Goal: Transaction & Acquisition: Purchase product/service

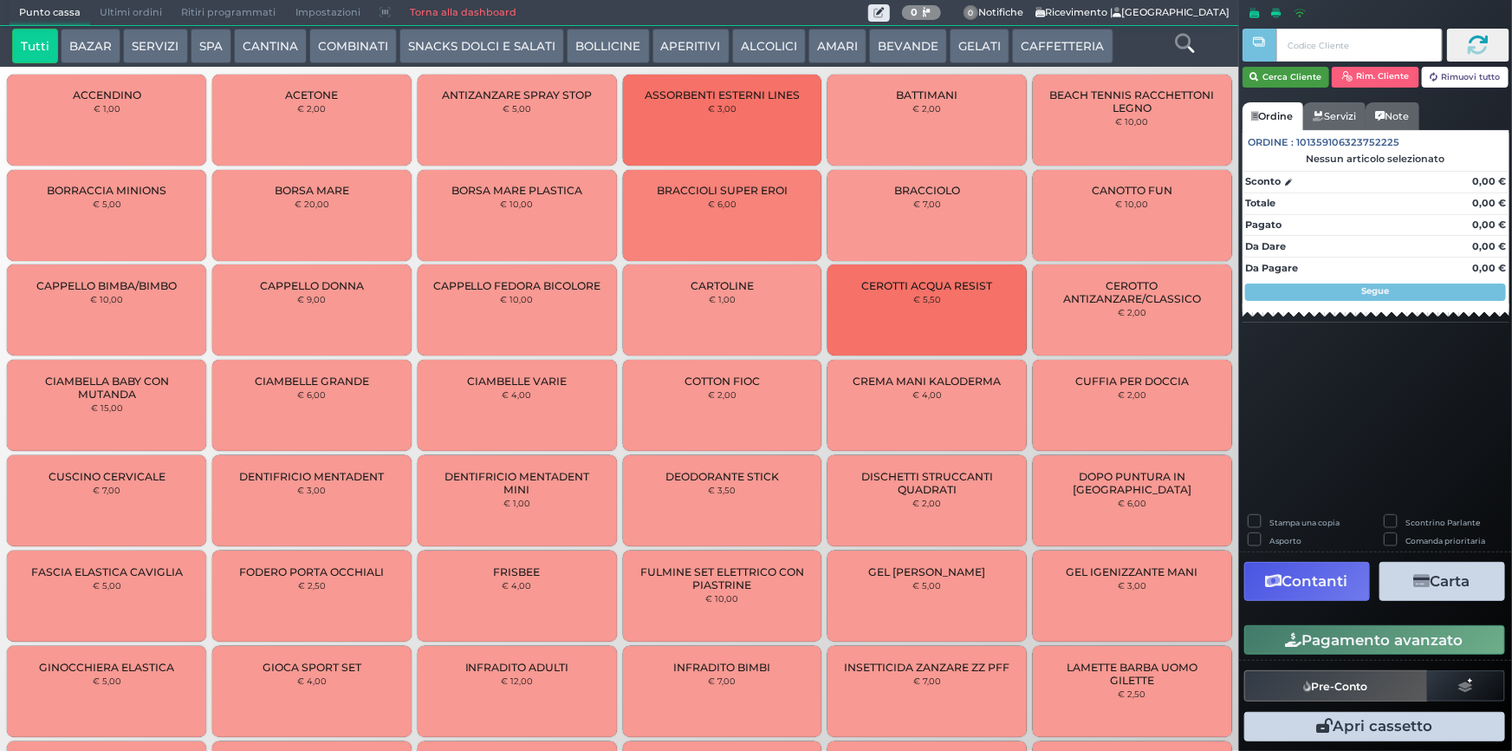
click at [1254, 75] on icon "button" at bounding box center [1255, 77] width 9 height 15
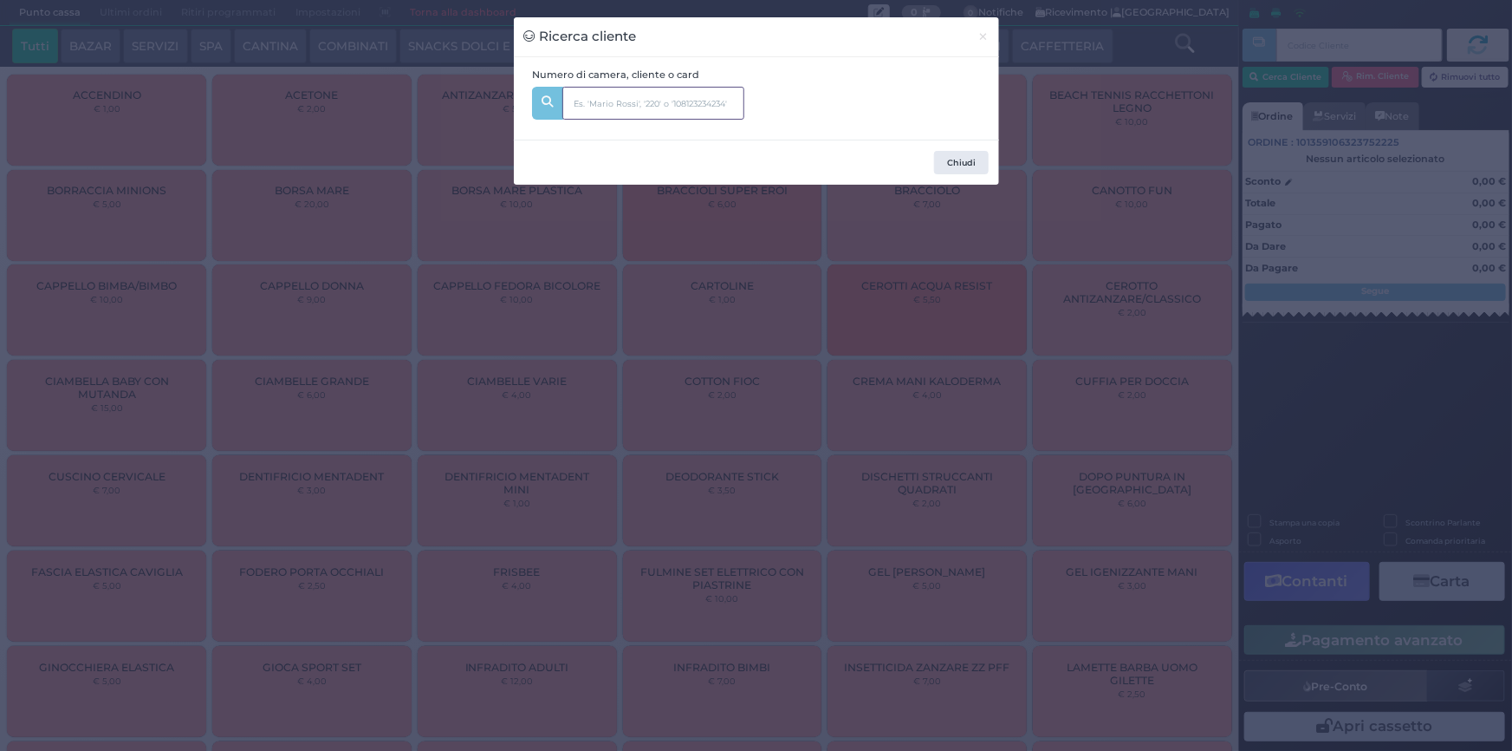
click at [655, 107] on input "text" at bounding box center [653, 103] width 182 height 33
type input "219"
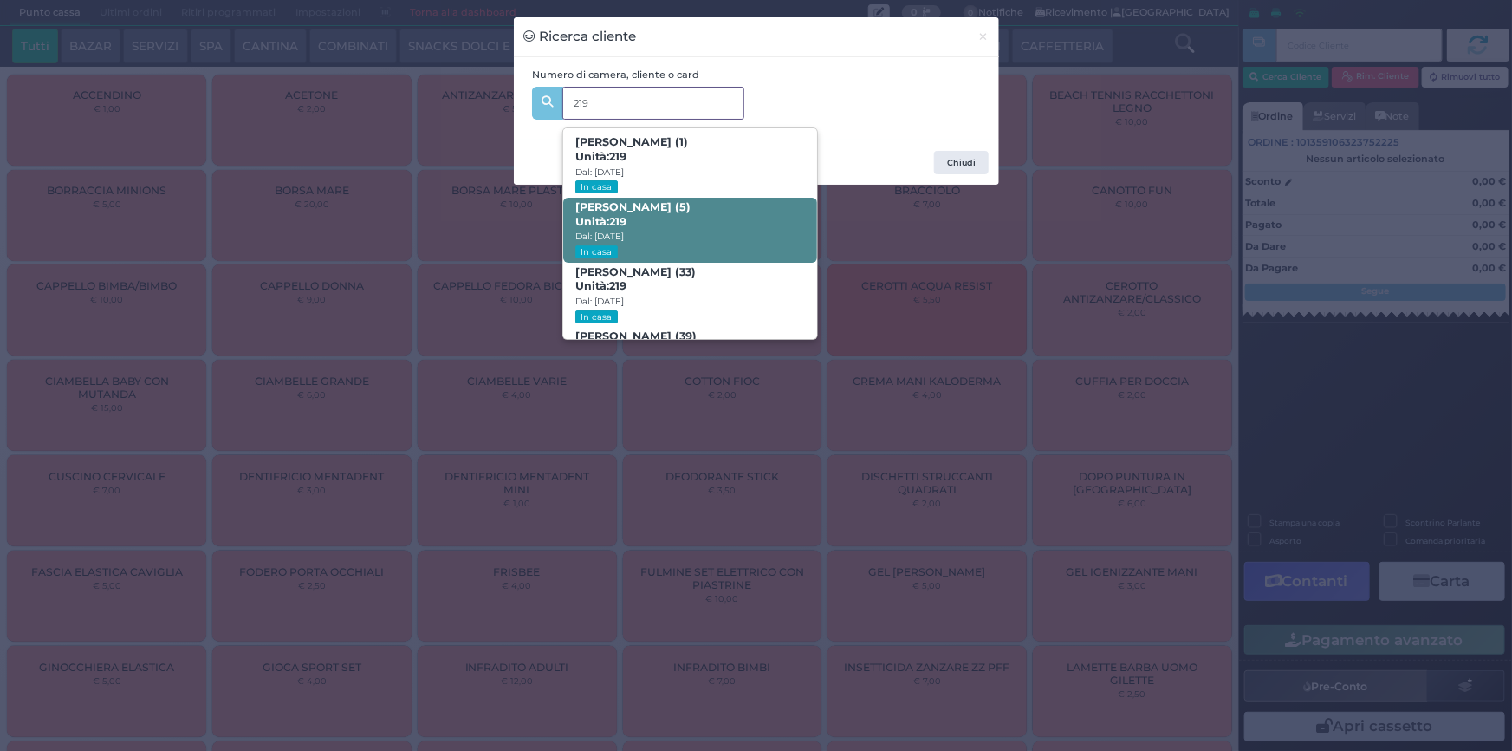
scroll to position [81, 0]
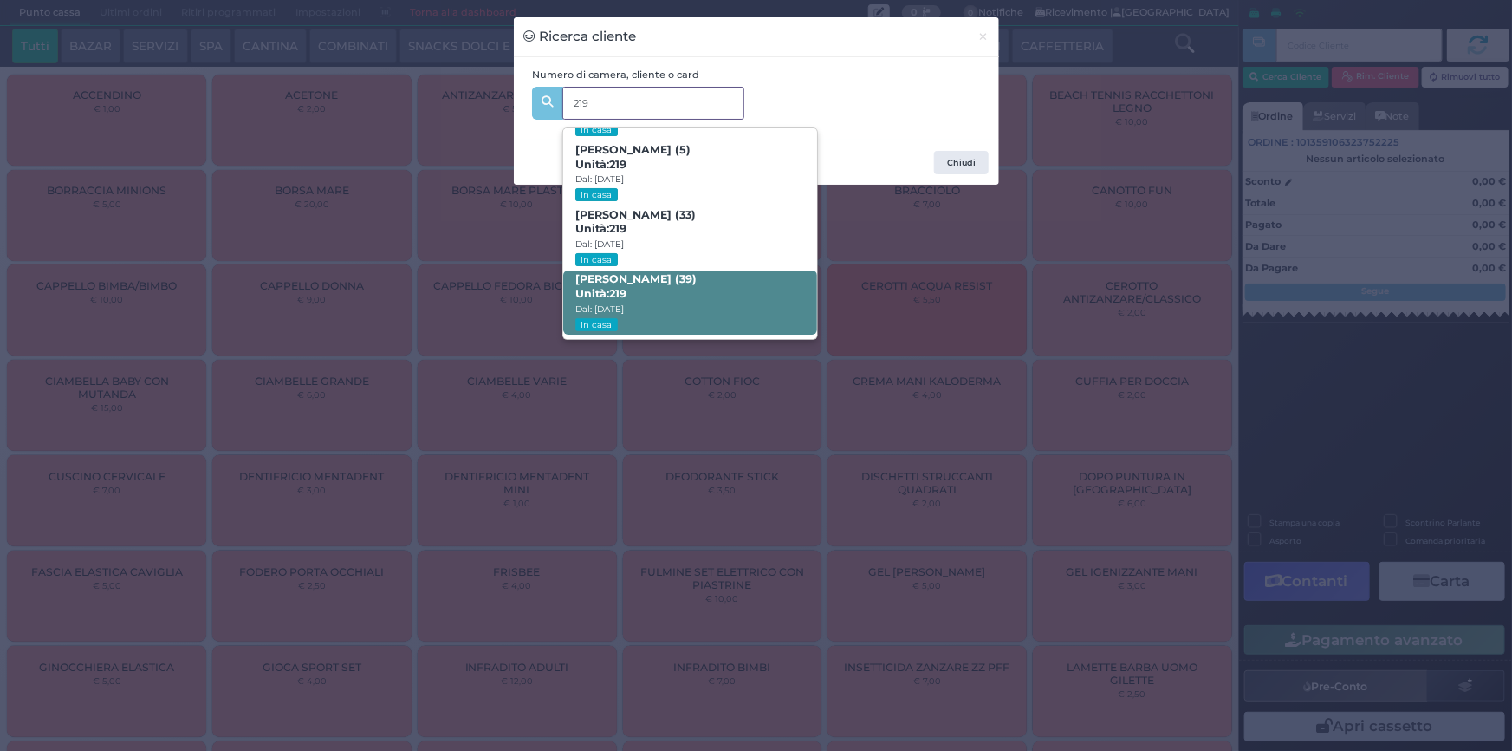
click at [647, 293] on span "Domenico Terrone (39) Unità: 219 Dal: 24/08/2025 In casa" at bounding box center [690, 302] width 254 height 65
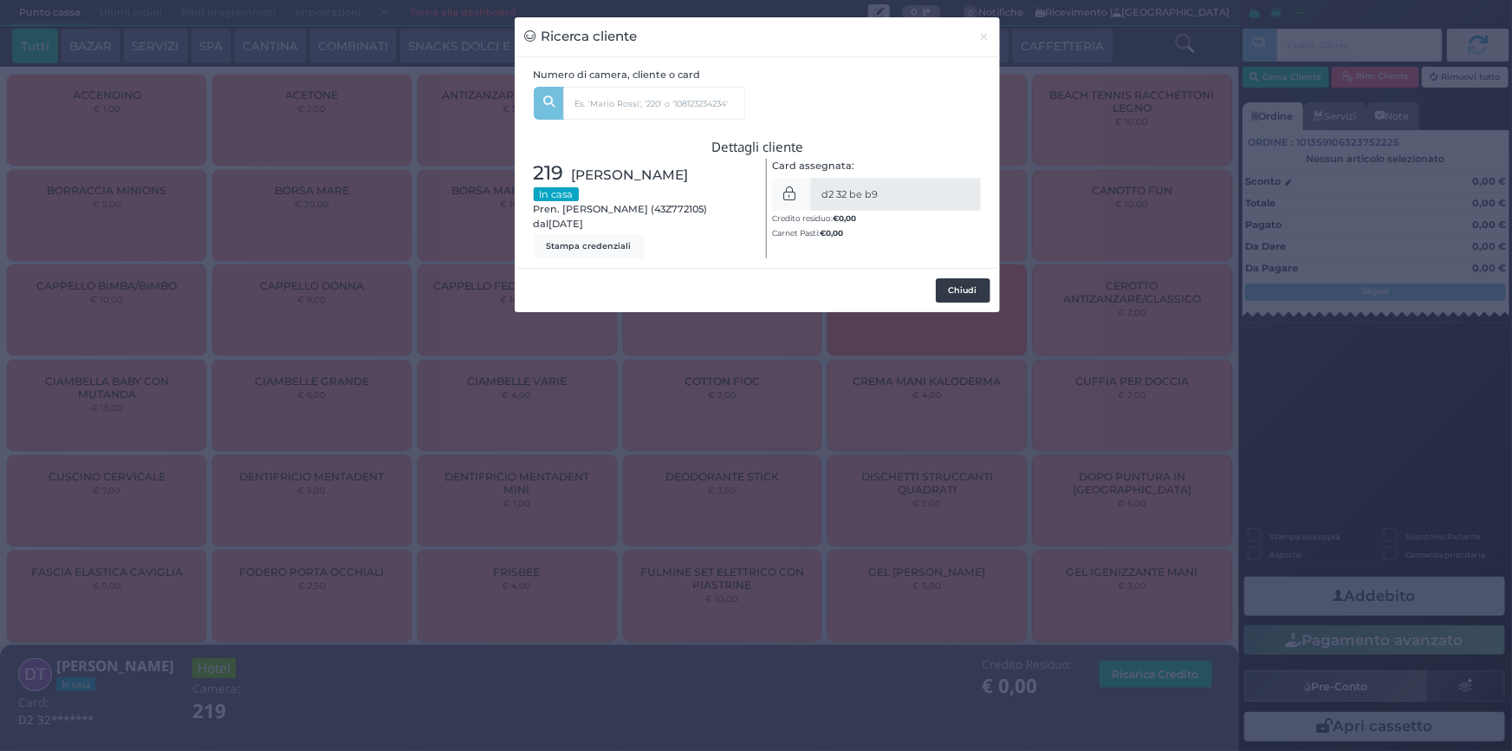
click at [955, 287] on button "Chiudi" at bounding box center [963, 290] width 55 height 24
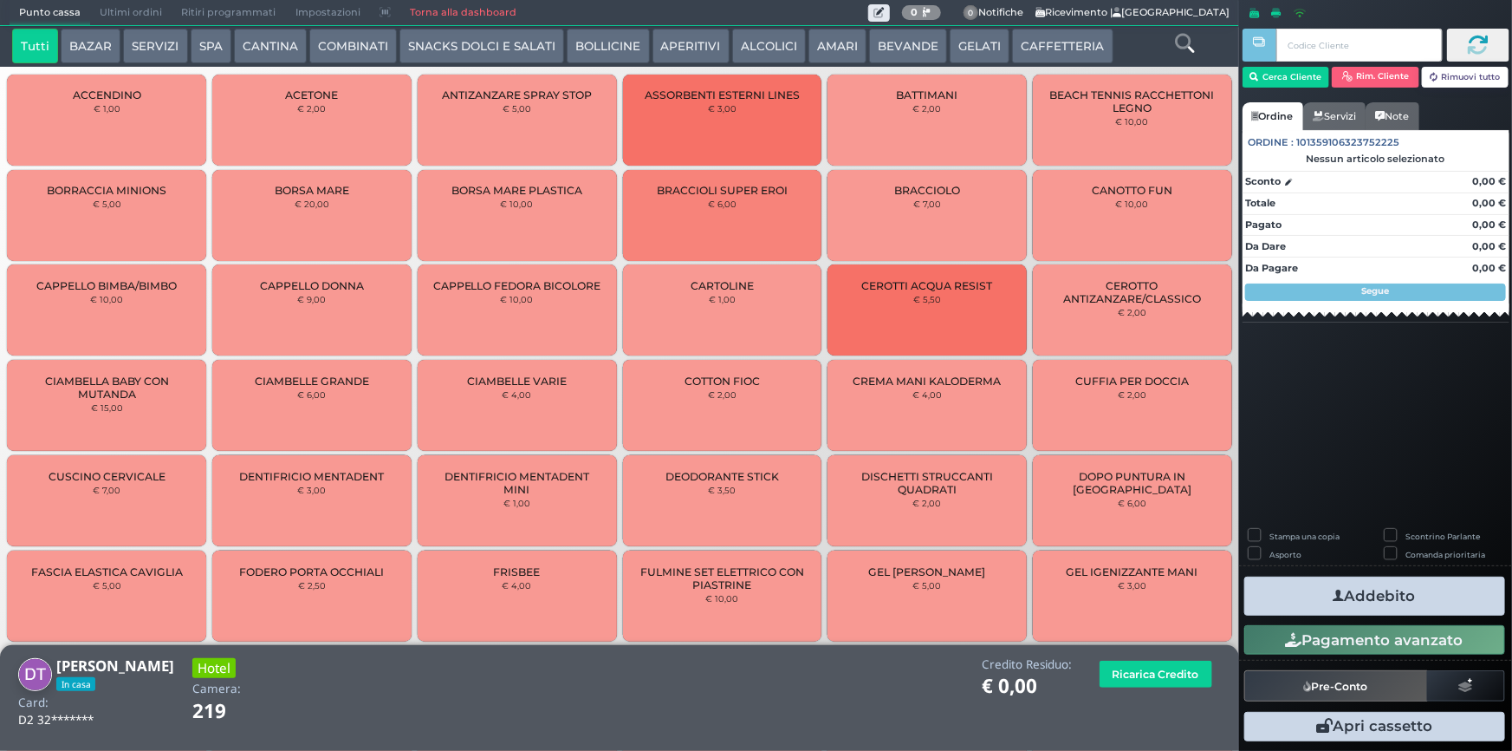
click at [179, 36] on button "SERVIZI" at bounding box center [155, 46] width 64 height 35
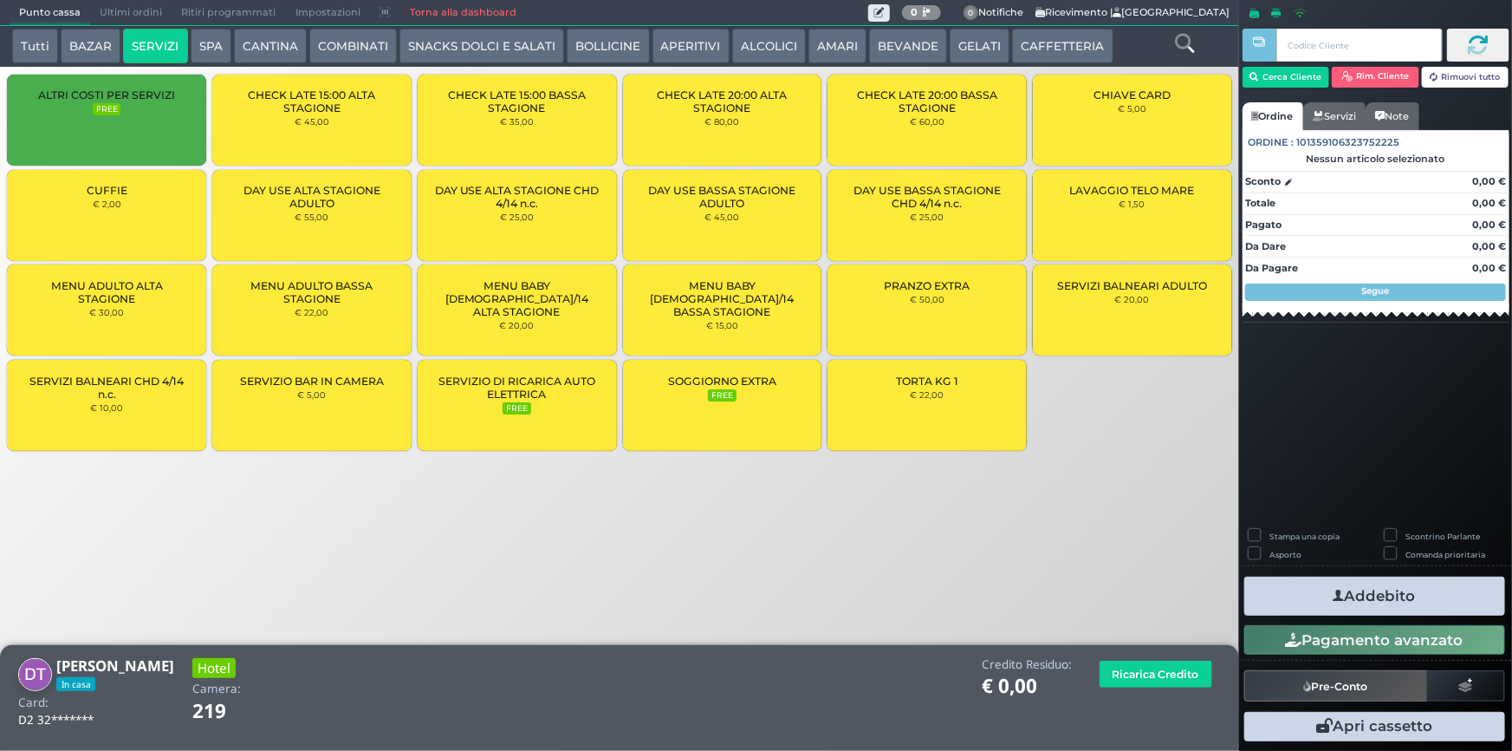
click at [1092, 218] on div "LAVAGGIO TELO MARE € 1,50" at bounding box center [1132, 215] width 199 height 91
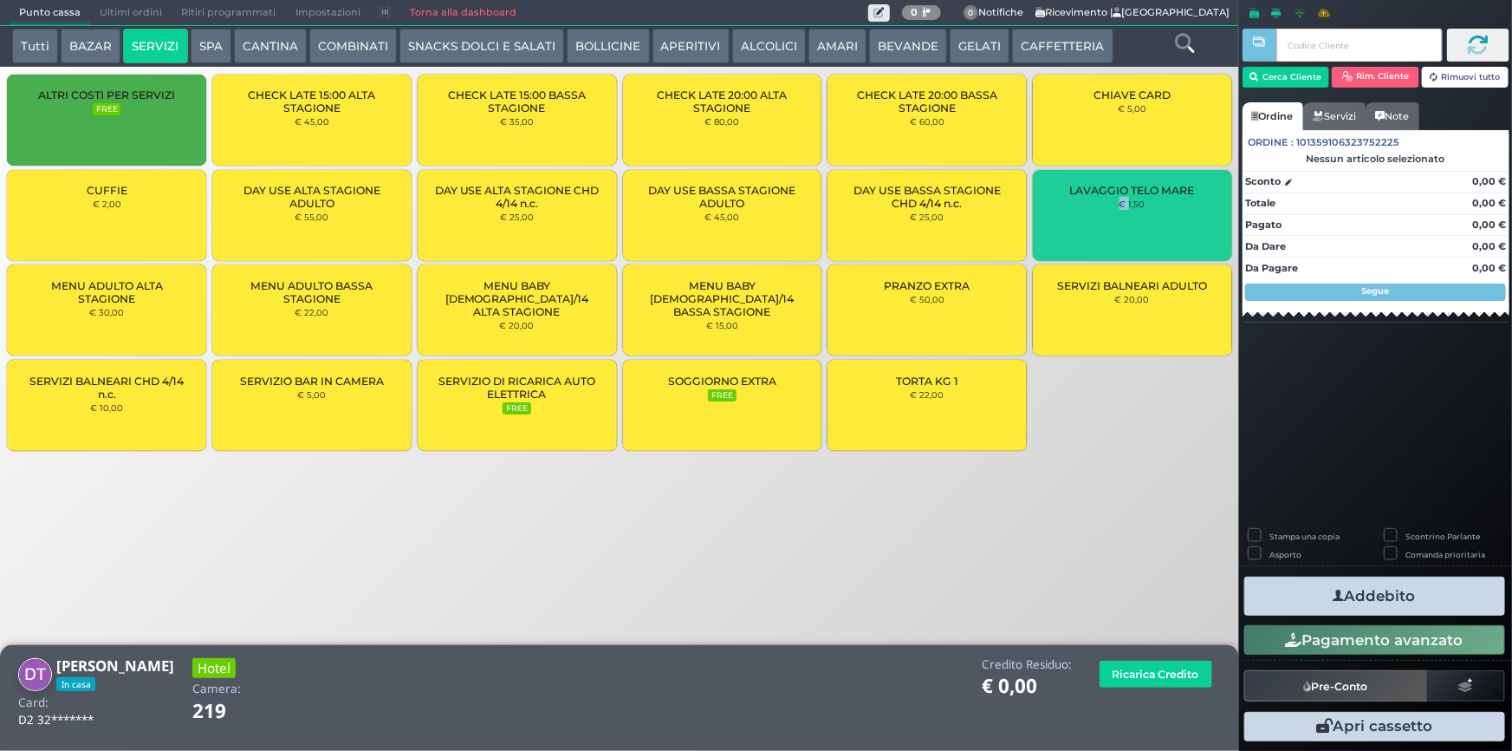
click at [1092, 218] on div "LAVAGGIO TELO MARE € 1,50" at bounding box center [1132, 215] width 199 height 91
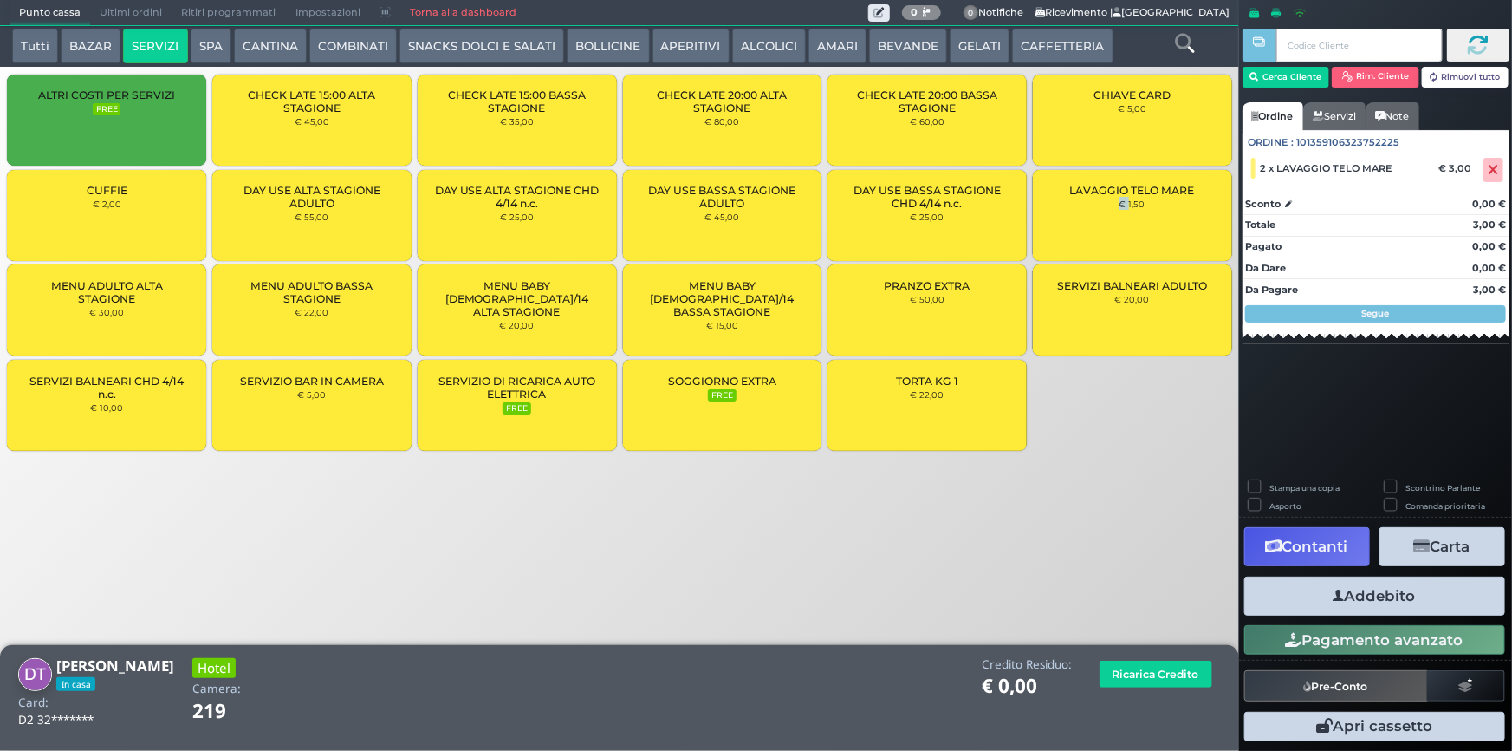
click at [1334, 596] on icon "button" at bounding box center [1339, 596] width 11 height 18
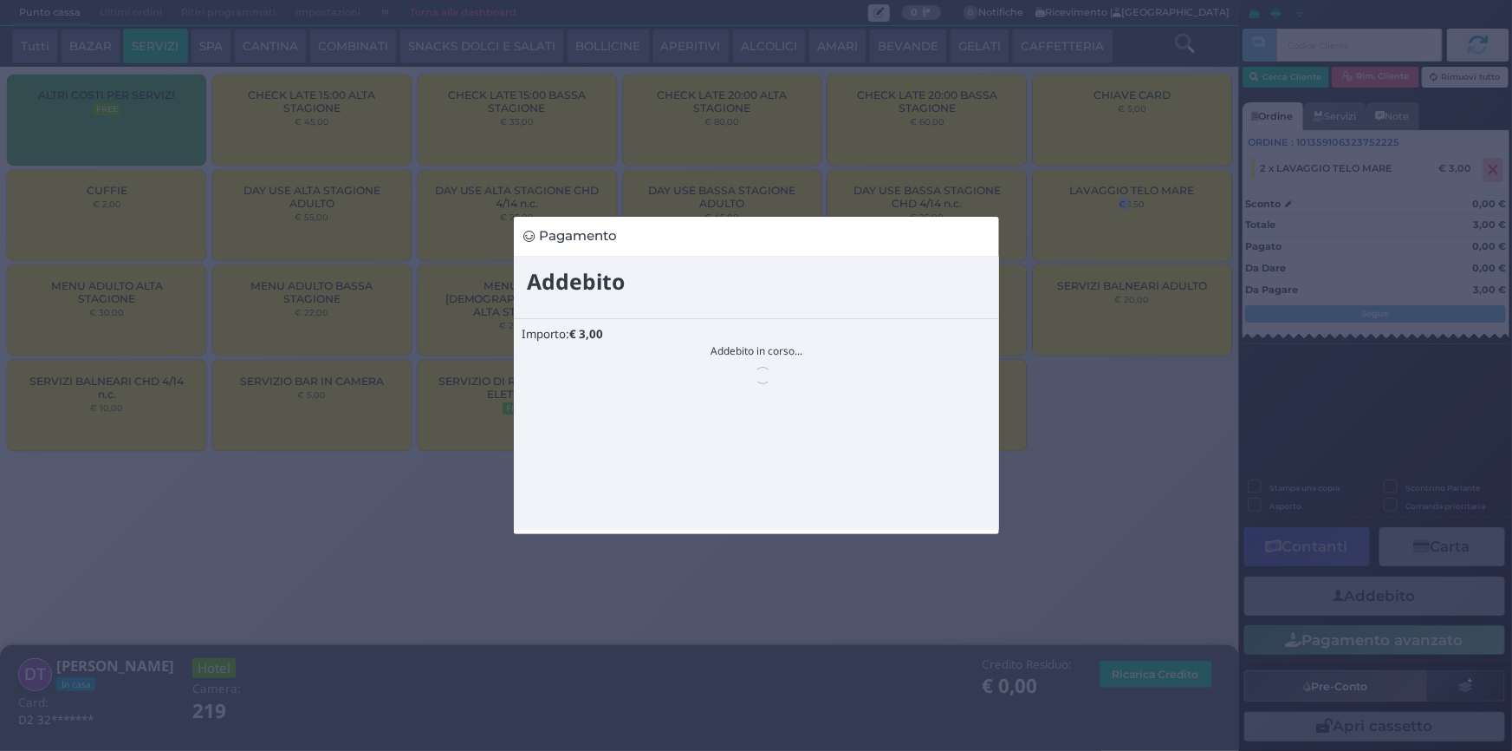
scroll to position [0, 0]
